Goal: Information Seeking & Learning: Learn about a topic

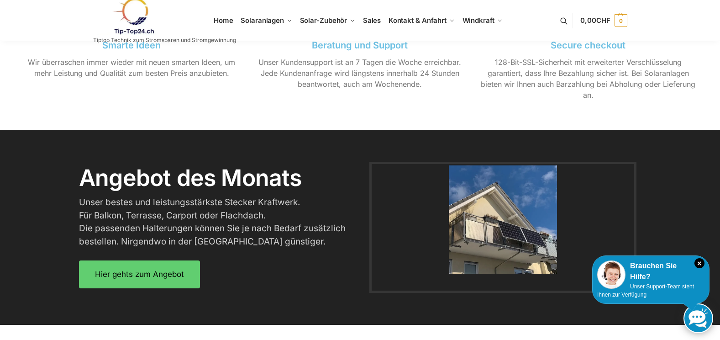
scroll to position [1052, 0]
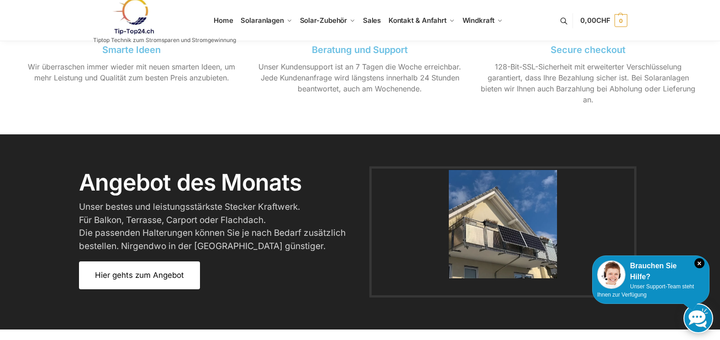
click at [165, 267] on link "Hier gehts zum Angebot" at bounding box center [139, 275] width 121 height 28
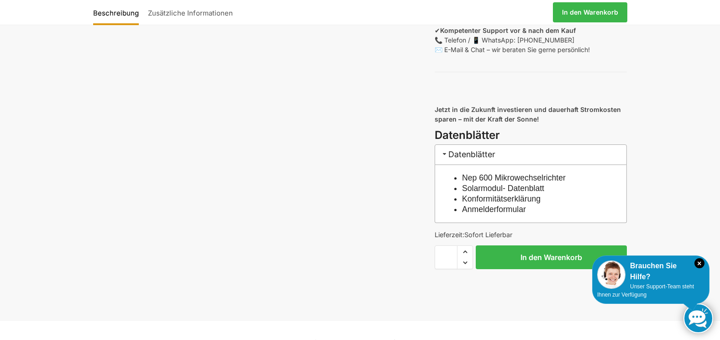
scroll to position [913, 0]
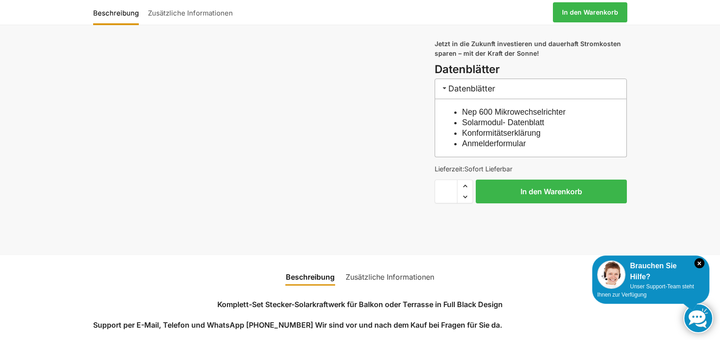
click at [490, 137] on link "Konformitätserklärung" at bounding box center [501, 132] width 79 height 9
click at [496, 148] on link "Anmelderformular" at bounding box center [494, 143] width 64 height 9
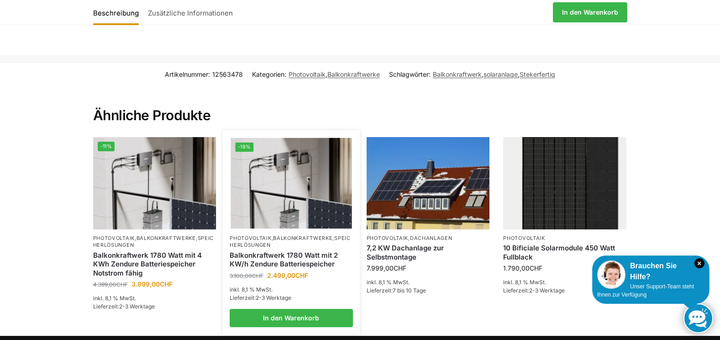
scroll to position [2077, 0]
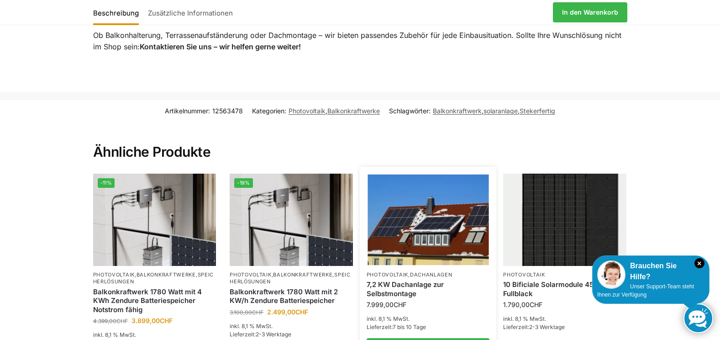
click at [389, 298] on link "7,2 KW Dachanlage zur Selbstmontage" at bounding box center [427, 289] width 123 height 18
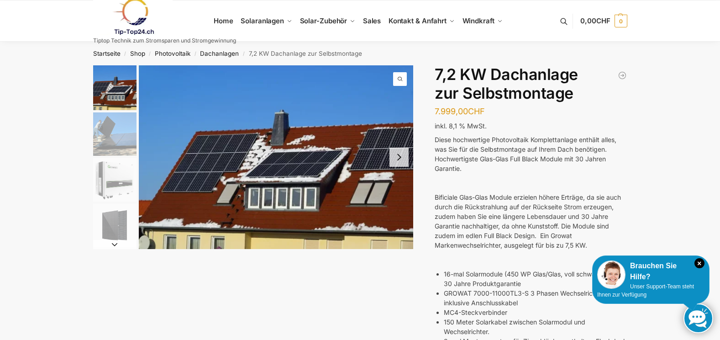
click at [110, 129] on img "2 / 7" at bounding box center [114, 133] width 43 height 43
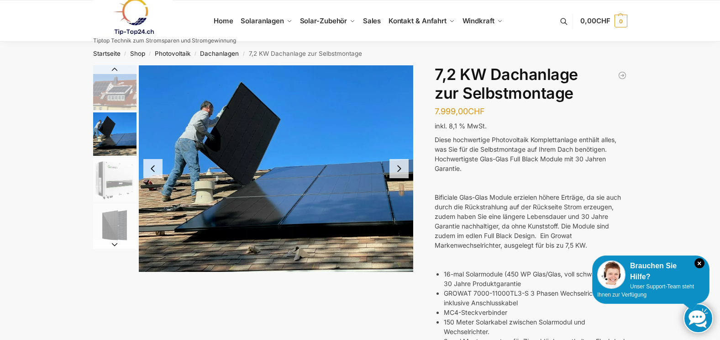
click at [117, 180] on img "3 / 7" at bounding box center [114, 179] width 43 height 43
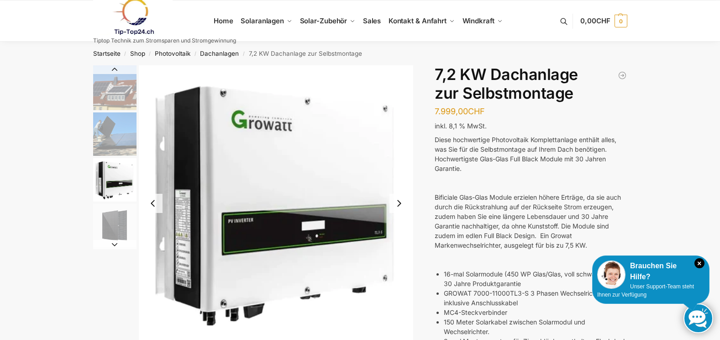
click at [119, 222] on img "4 / 7" at bounding box center [114, 225] width 43 height 43
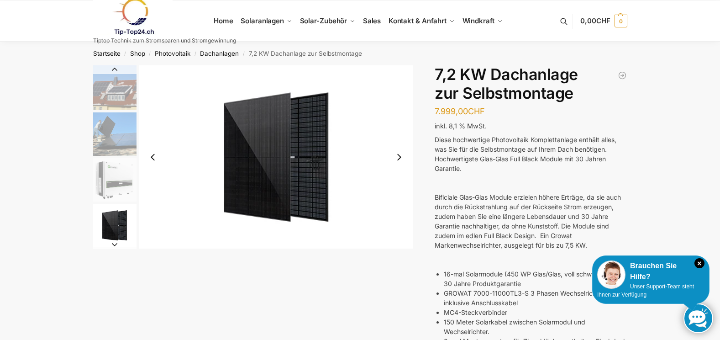
drag, startPoint x: 128, startPoint y: 61, endPoint x: 128, endPoint y: 67, distance: 5.5
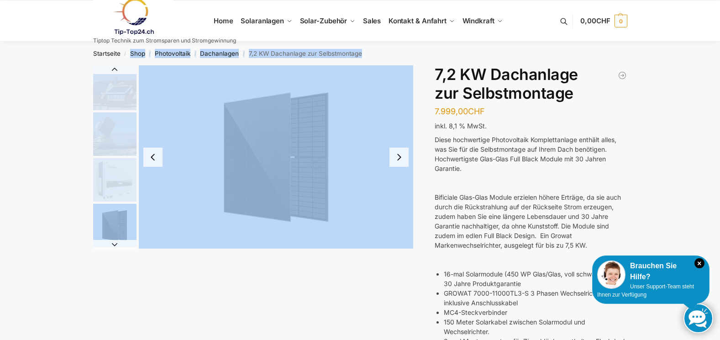
click at [127, 89] on img "1 / 7" at bounding box center [114, 87] width 43 height 45
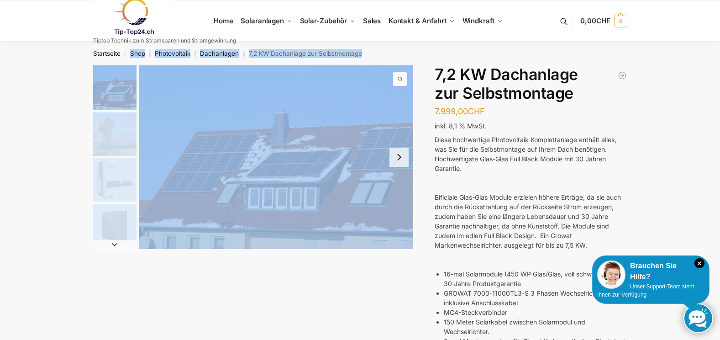
click at [127, 89] on img "1 / 7" at bounding box center [114, 87] width 43 height 45
click at [392, 163] on button "Next slide" at bounding box center [398, 156] width 19 height 19
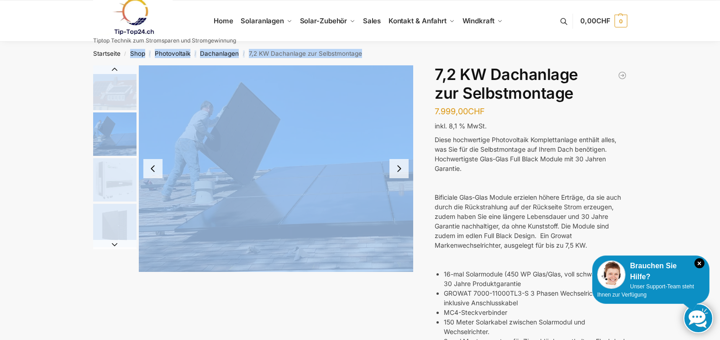
click at [395, 162] on button "Next slide" at bounding box center [398, 168] width 19 height 19
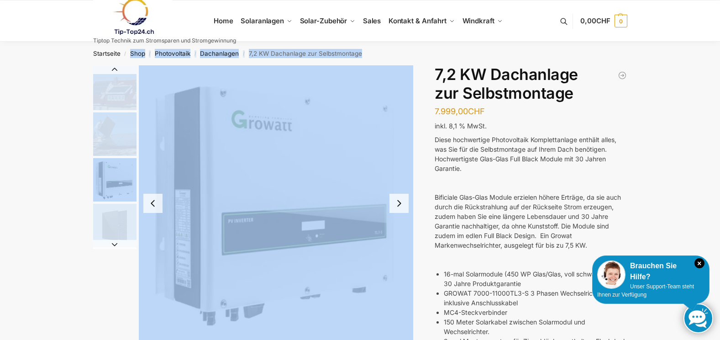
click at [393, 163] on img "3 / 7" at bounding box center [276, 202] width 275 height 275
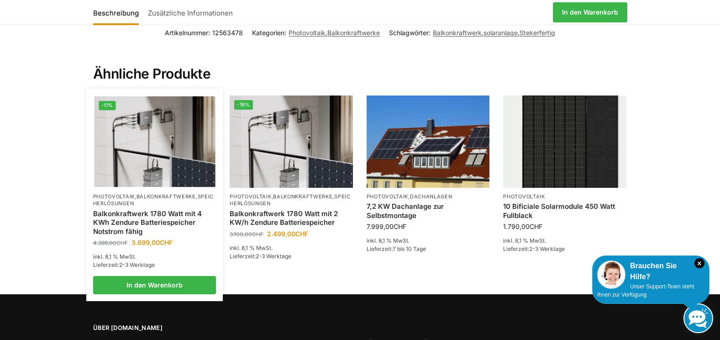
scroll to position [2168, 0]
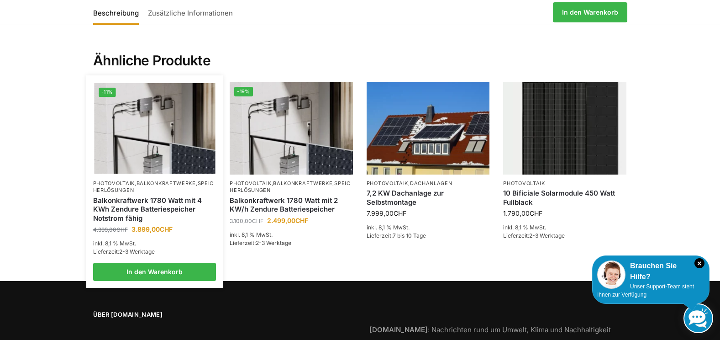
click at [168, 133] on img at bounding box center [154, 128] width 121 height 91
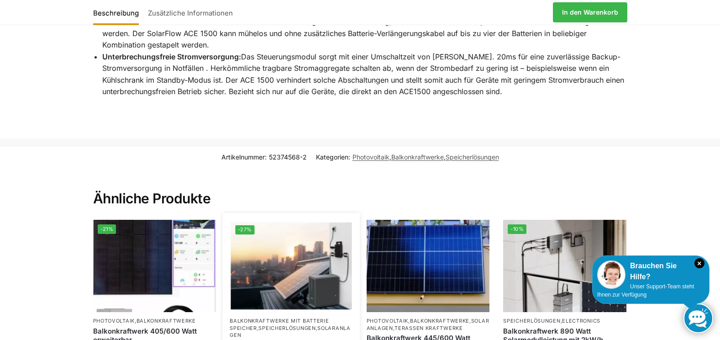
scroll to position [1780, 0]
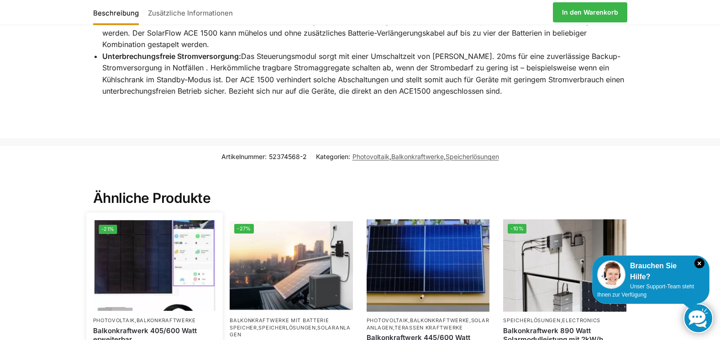
click at [165, 220] on img at bounding box center [154, 265] width 121 height 91
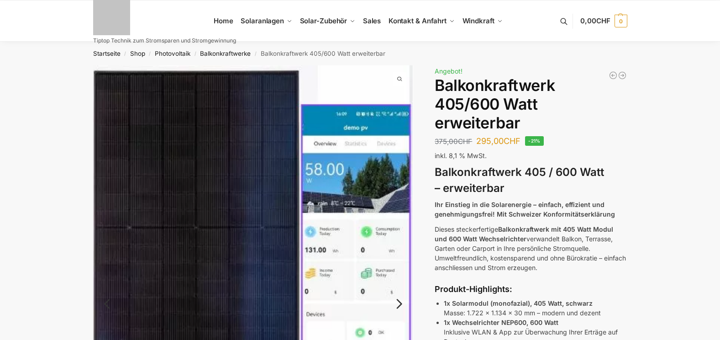
click at [244, 214] on img at bounding box center [253, 309] width 320 height 488
click at [332, 215] on img at bounding box center [253, 309] width 320 height 488
click at [361, 226] on img at bounding box center [253, 309] width 320 height 488
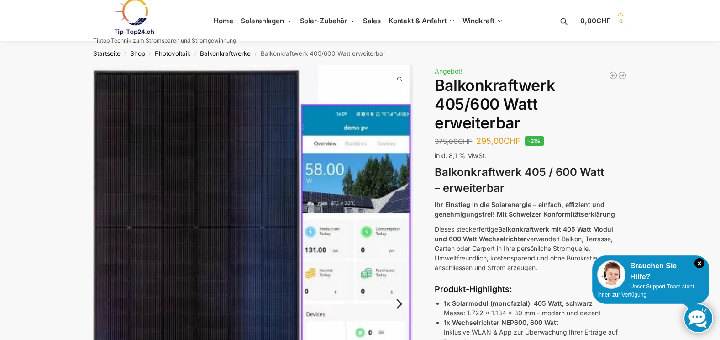
click at [349, 121] on img at bounding box center [253, 309] width 320 height 488
click at [342, 140] on img at bounding box center [253, 309] width 320 height 488
click at [399, 304] on link "Next" at bounding box center [397, 308] width 31 height 9
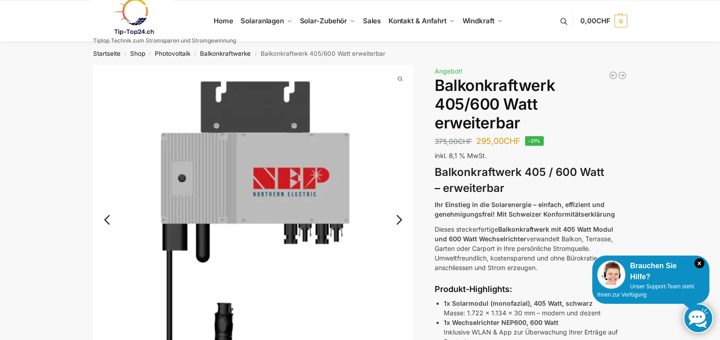
click at [401, 220] on link "Next" at bounding box center [397, 224] width 31 height 9
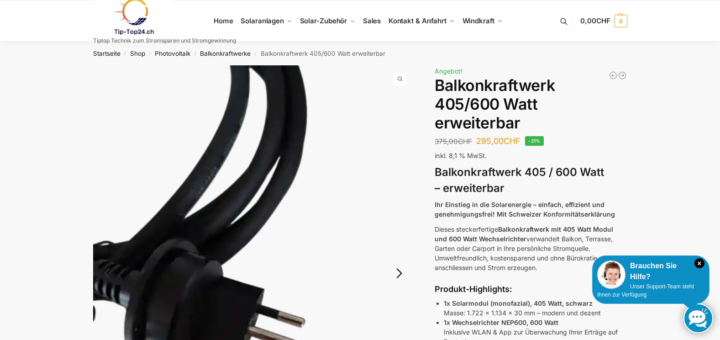
click at [401, 219] on img at bounding box center [253, 278] width 320 height 427
click at [399, 273] on link "Next" at bounding box center [397, 277] width 31 height 9
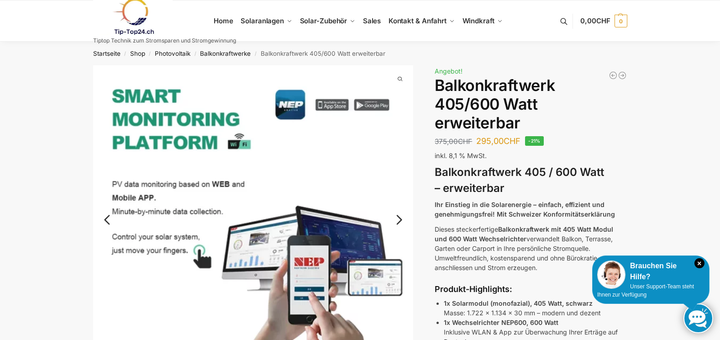
click at [399, 220] on link "Next" at bounding box center [397, 224] width 31 height 9
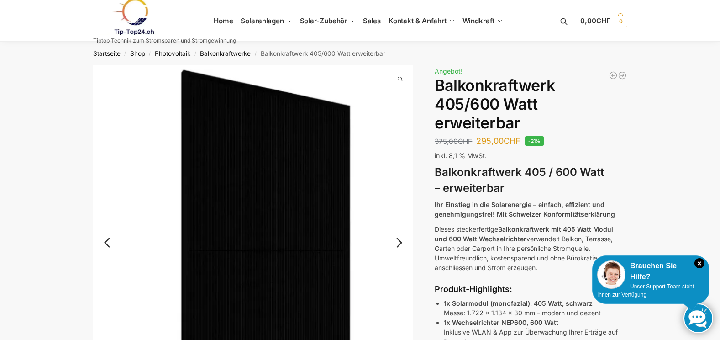
click at [398, 242] on link "Next" at bounding box center [397, 246] width 31 height 9
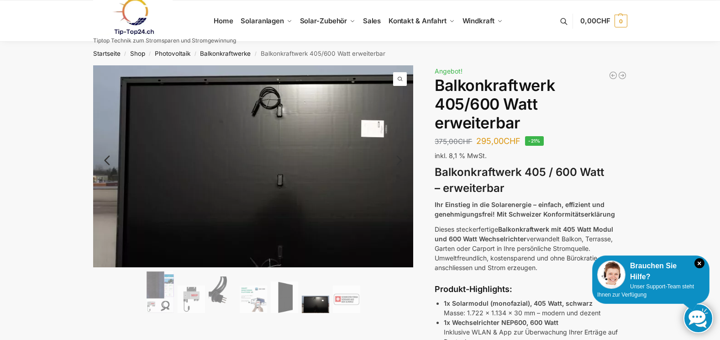
click at [398, 239] on img at bounding box center [275, 180] width 365 height 230
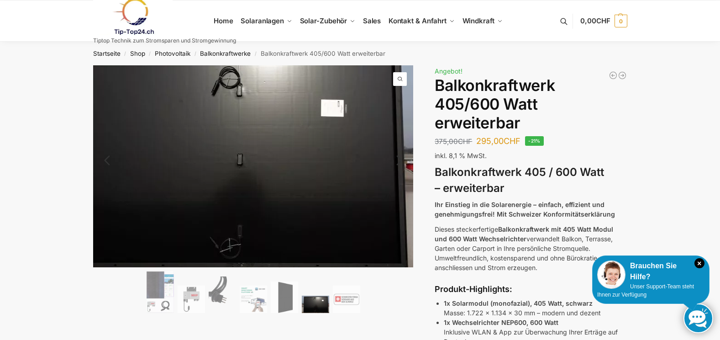
click at [382, 212] on img at bounding box center [235, 160] width 365 height 230
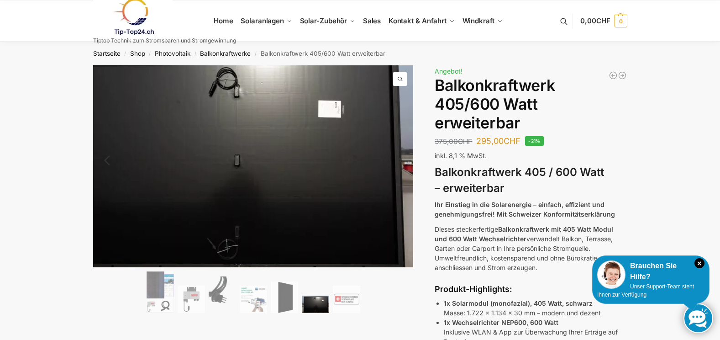
click at [402, 207] on img at bounding box center [232, 161] width 365 height 230
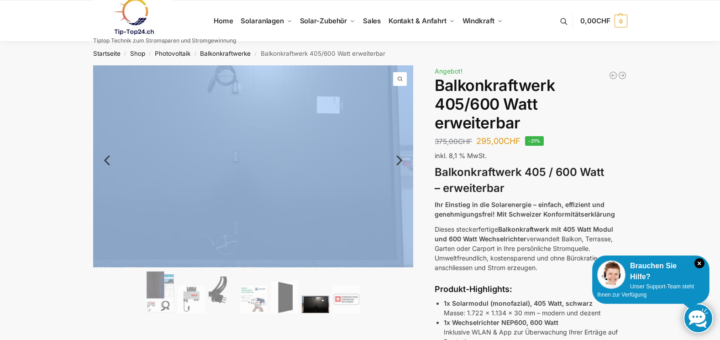
drag, startPoint x: 410, startPoint y: 237, endPoint x: 405, endPoint y: 246, distance: 10.0
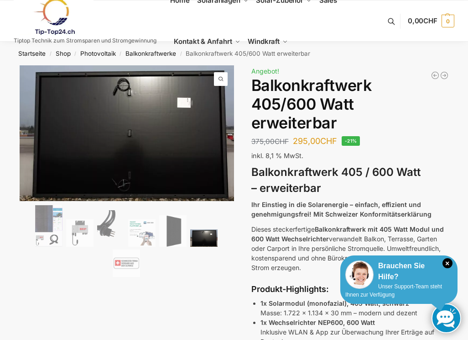
click at [404, 267] on div "Brauchen Sie Hilfe?" at bounding box center [399, 271] width 107 height 22
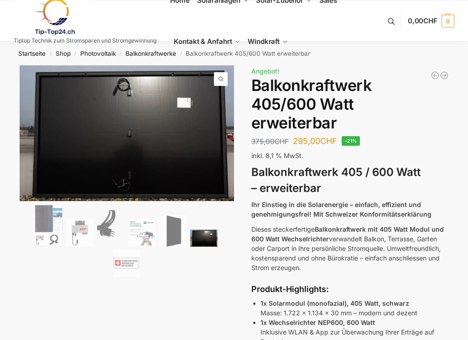
click at [404, 268] on p "Dieses steckerfertige Balkonkraftwerk mit 405 Watt Modul und 600 Watt Wechselri…" at bounding box center [350, 248] width 198 height 48
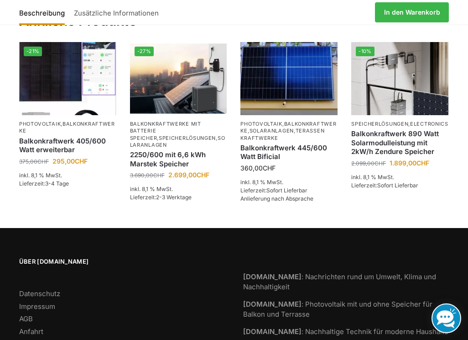
scroll to position [2046, 0]
